Goal: Complete application form

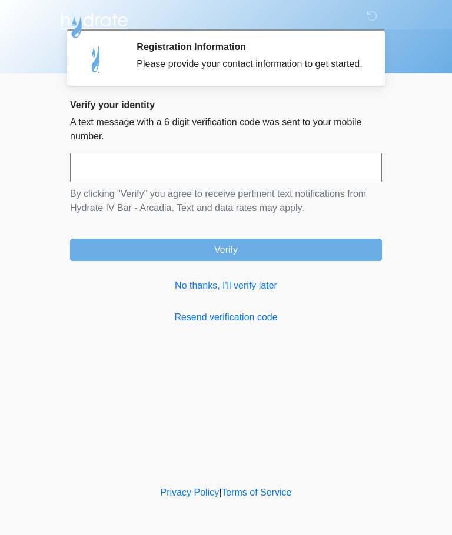
click at [84, 176] on input "text" at bounding box center [226, 167] width 312 height 29
type input "******"
click at [357, 252] on button "Verify" at bounding box center [226, 250] width 312 height 22
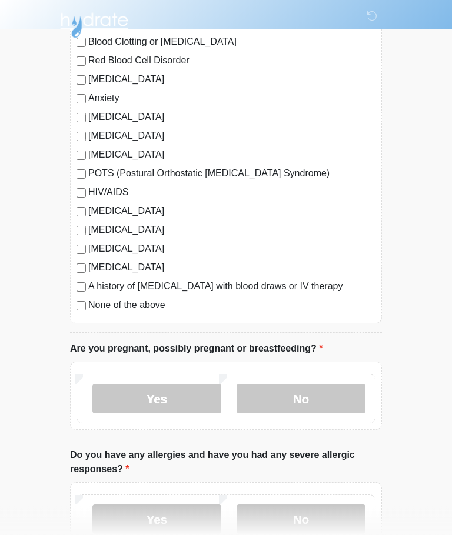
scroll to position [192, 0]
click at [338, 394] on label "No" at bounding box center [300, 397] width 129 height 29
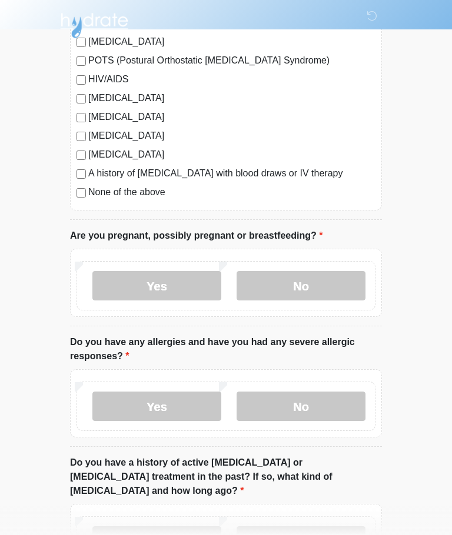
scroll to position [305, 0]
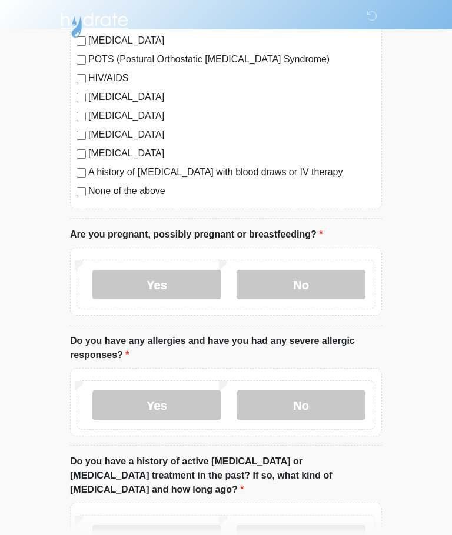
click at [340, 399] on label "No" at bounding box center [300, 405] width 129 height 29
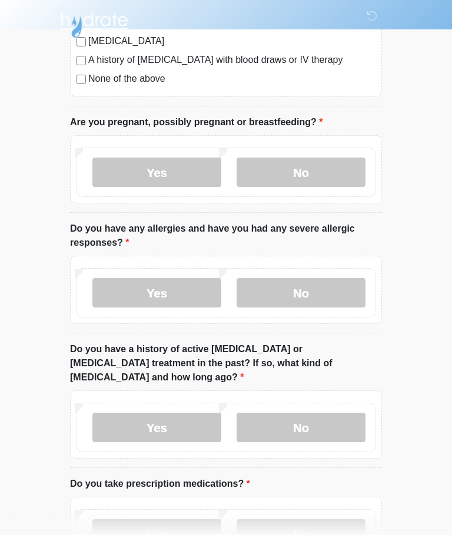
scroll to position [418, 0]
click at [343, 413] on label "No" at bounding box center [300, 427] width 129 height 29
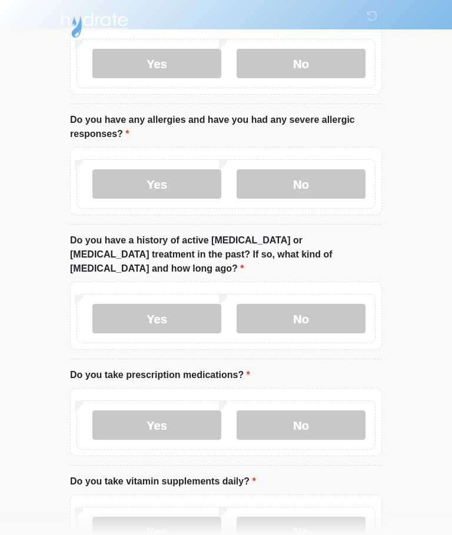
scroll to position [528, 0]
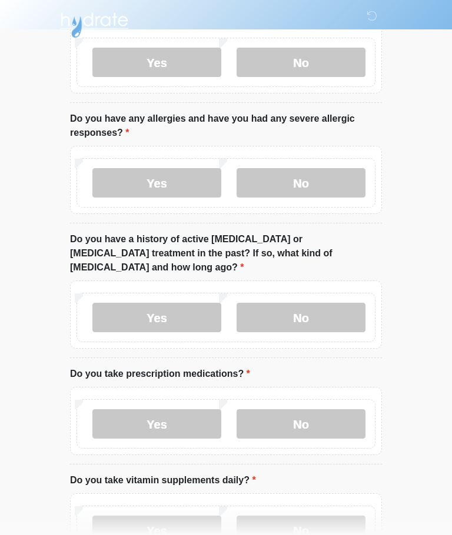
click at [344, 410] on label "No" at bounding box center [300, 424] width 129 height 29
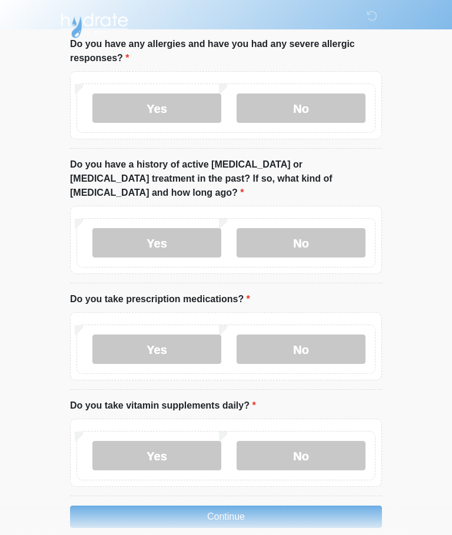
click at [339, 441] on label "No" at bounding box center [300, 455] width 129 height 29
click at [341, 506] on button "Continue" at bounding box center [226, 517] width 312 height 22
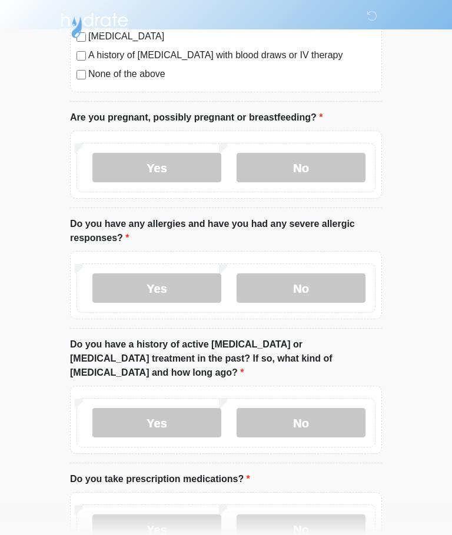
scroll to position [0, 0]
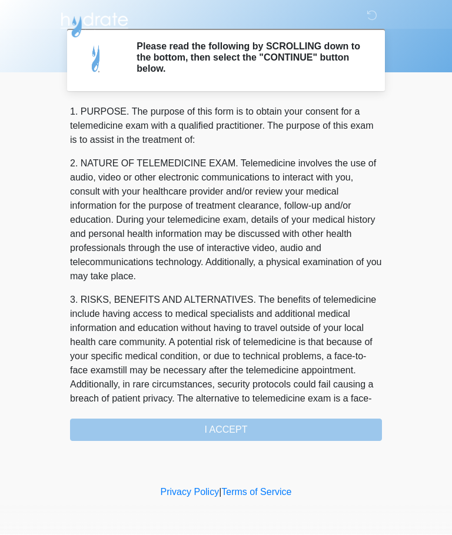
click at [339, 430] on div "1. PURPOSE. The purpose of this form is to obtain your consent for a telemedici…" at bounding box center [226, 273] width 312 height 336
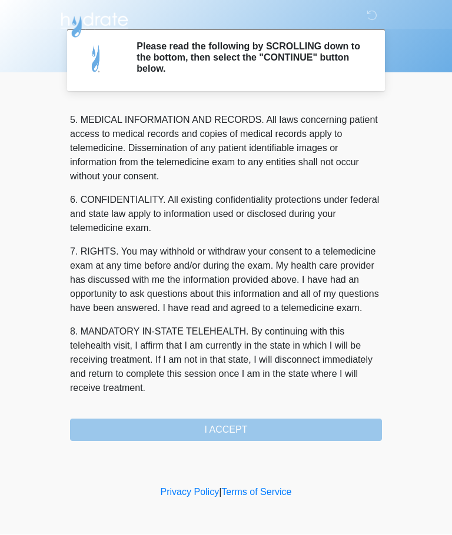
scroll to position [382, 0]
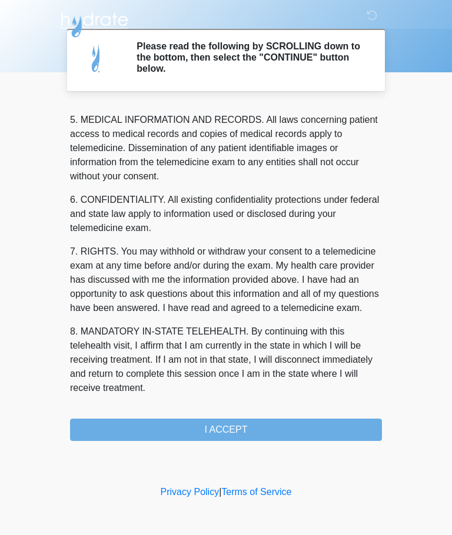
click at [310, 434] on button "I ACCEPT" at bounding box center [226, 430] width 312 height 22
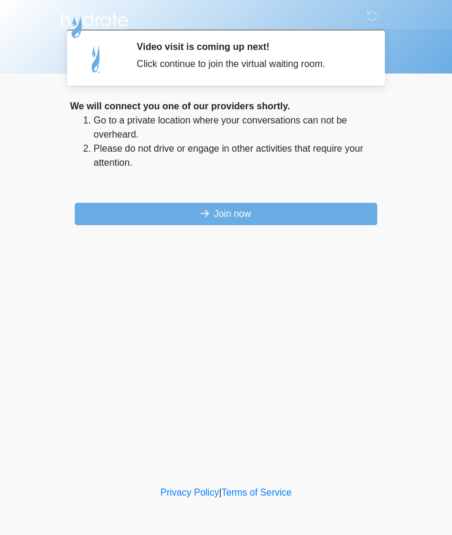
click at [337, 213] on button "Join now" at bounding box center [226, 214] width 302 height 22
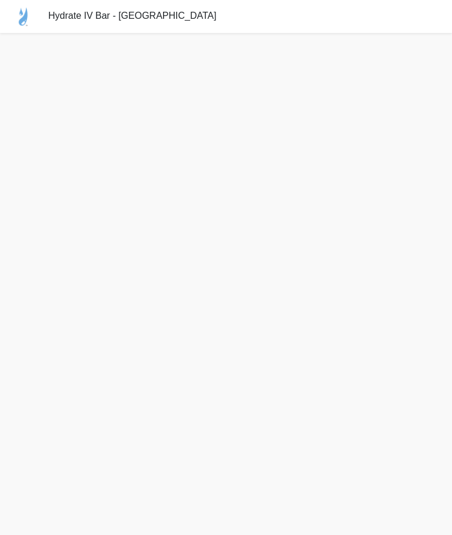
click at [72, 2] on div "Hydrate IV Bar - [GEOGRAPHIC_DATA]" at bounding box center [226, 16] width 452 height 33
